Goal: Find specific page/section

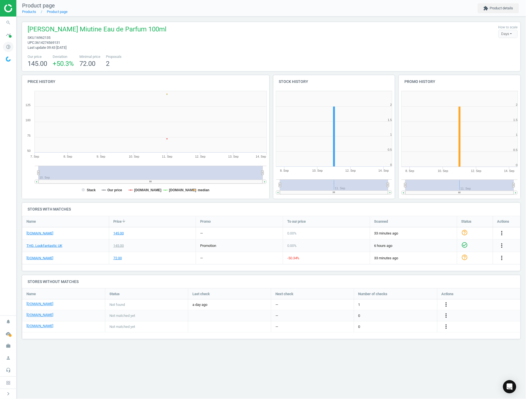
click at [9, 47] on icon "pie_chart_outlined" at bounding box center [8, 47] width 10 height 10
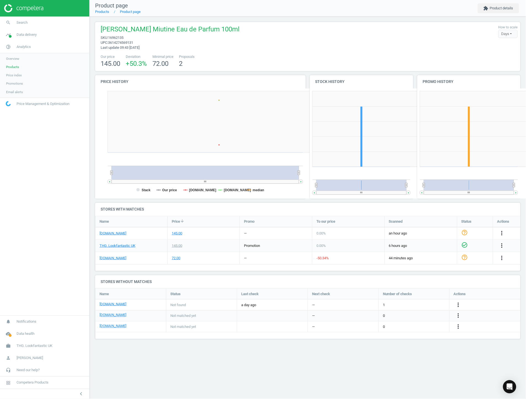
scroll to position [3, 3]
click at [17, 68] on span "Products" at bounding box center [12, 67] width 13 height 4
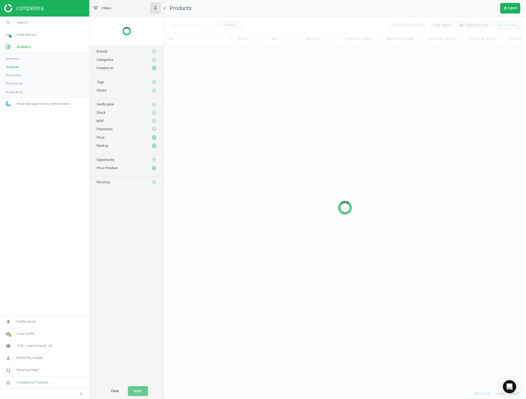
scroll to position [335, 357]
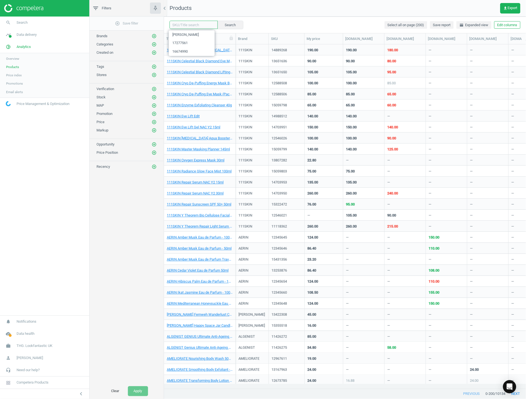
click at [199, 28] on input "text" at bounding box center [193, 25] width 48 height 8
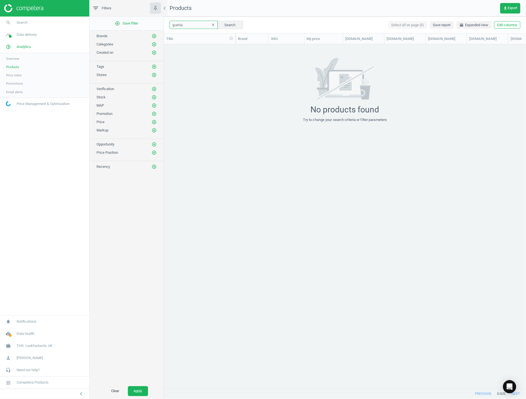
type input "guerlain"
click at [43, 9] on img at bounding box center [23, 8] width 39 height 8
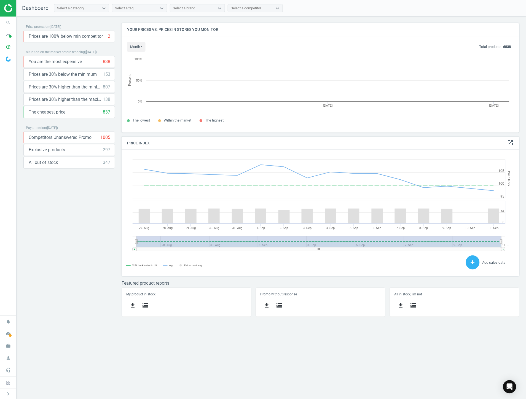
scroll to position [119, 407]
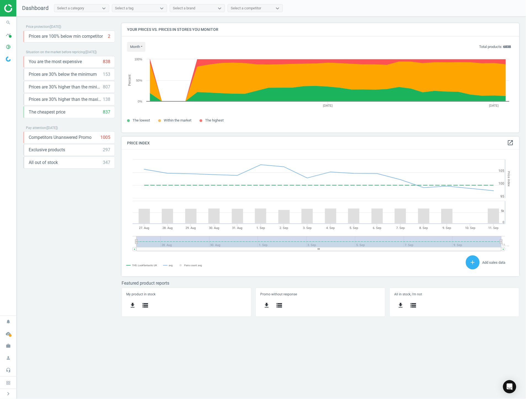
click at [89, 347] on div "Price protection ( 11.09.25 ) Prices are 100% below min competitor 2 keyboard_a…" at bounding box center [271, 208] width 509 height 382
